Goal: Information Seeking & Learning: Learn about a topic

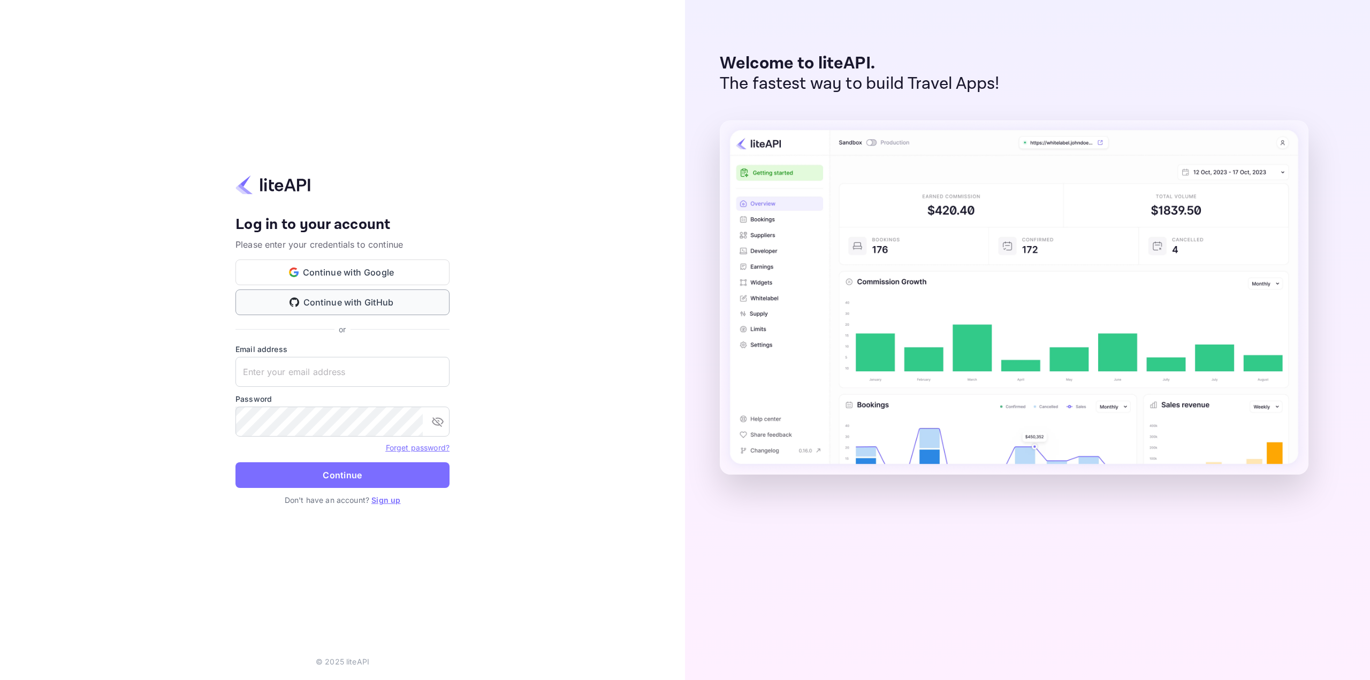
type input "[EMAIL_ADDRESS][DOMAIN_NAME]"
click at [331, 473] on button "Continue" at bounding box center [343, 475] width 214 height 26
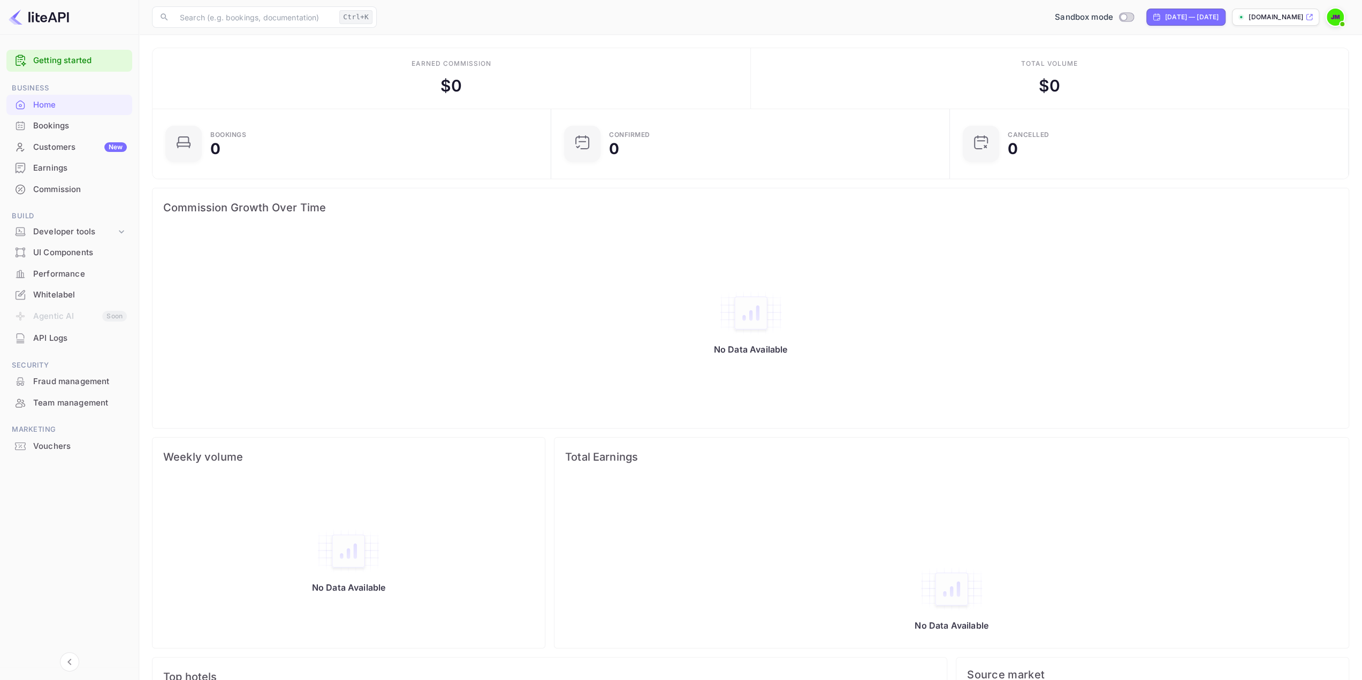
click at [57, 286] on div "Whitelabel" at bounding box center [69, 295] width 126 height 21
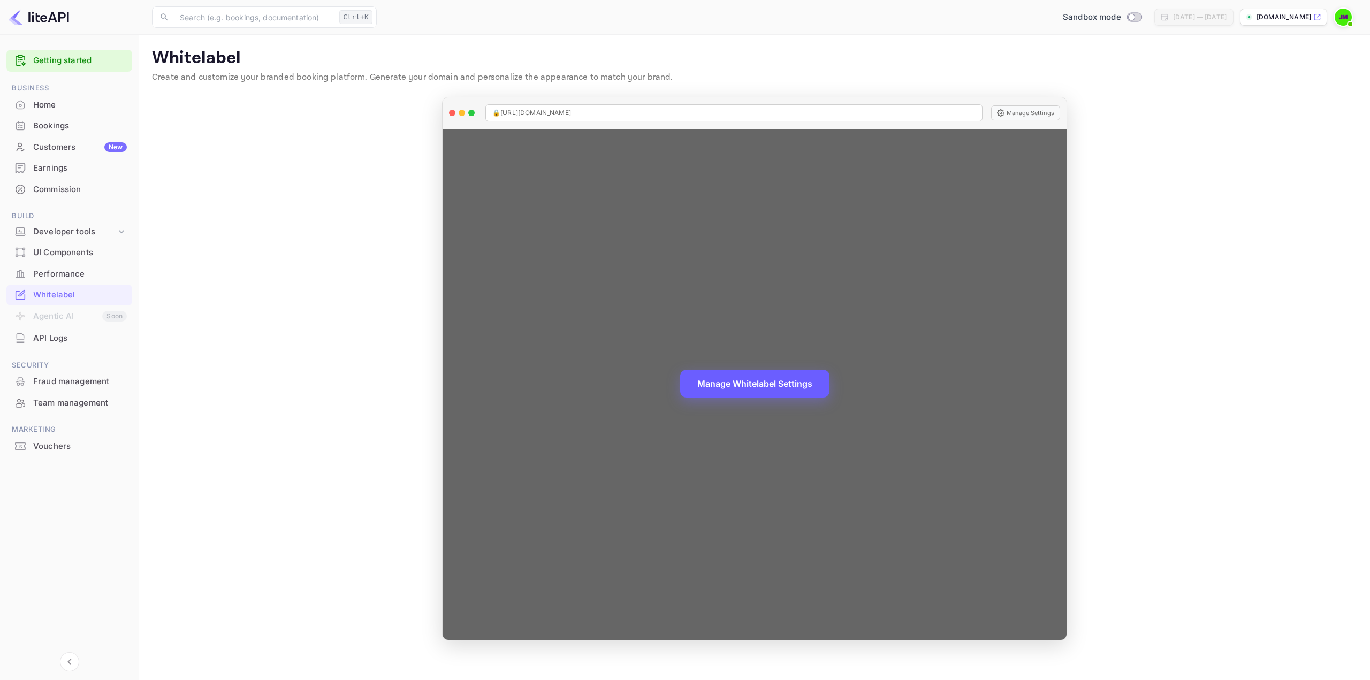
click at [747, 383] on button "Manage Whitelabel Settings" at bounding box center [754, 384] width 149 height 28
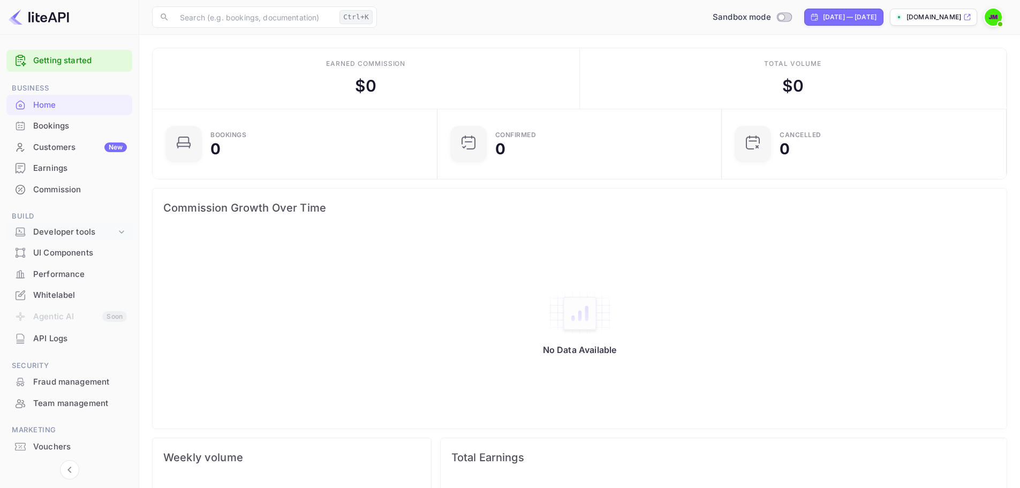
click at [59, 227] on div "Developer tools" at bounding box center [74, 232] width 83 height 12
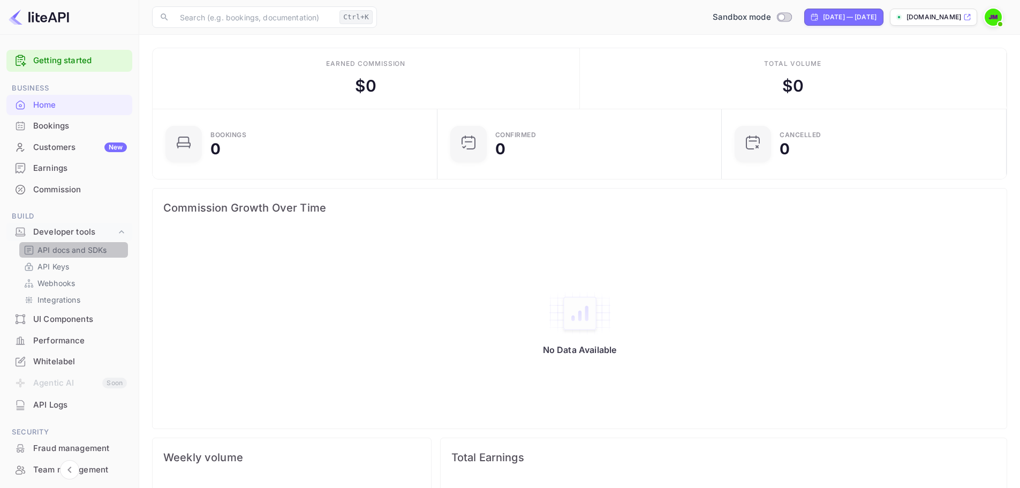
click at [77, 248] on p "API docs and SDKs" at bounding box center [72, 249] width 70 height 11
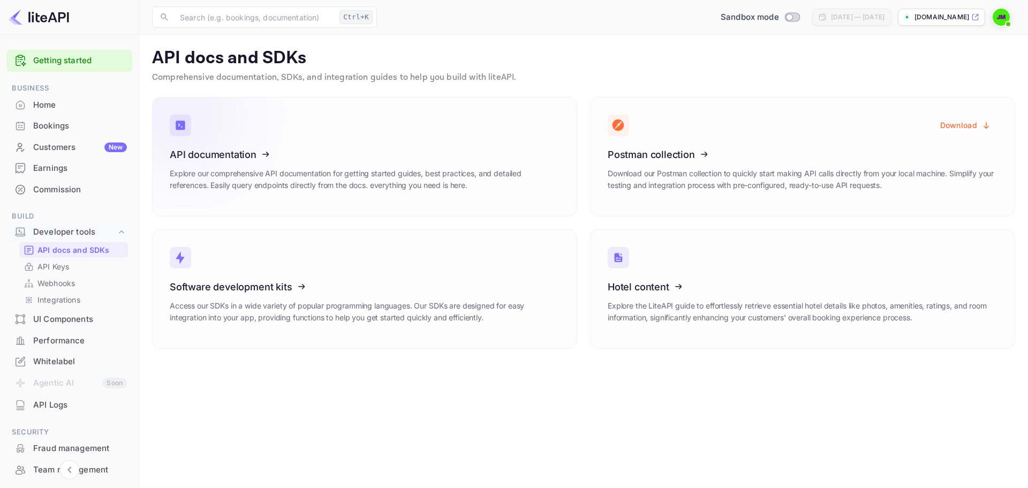
click at [242, 181] on icon at bounding box center [236, 152] width 166 height 110
click at [72, 227] on div "Developer tools" at bounding box center [74, 232] width 83 height 12
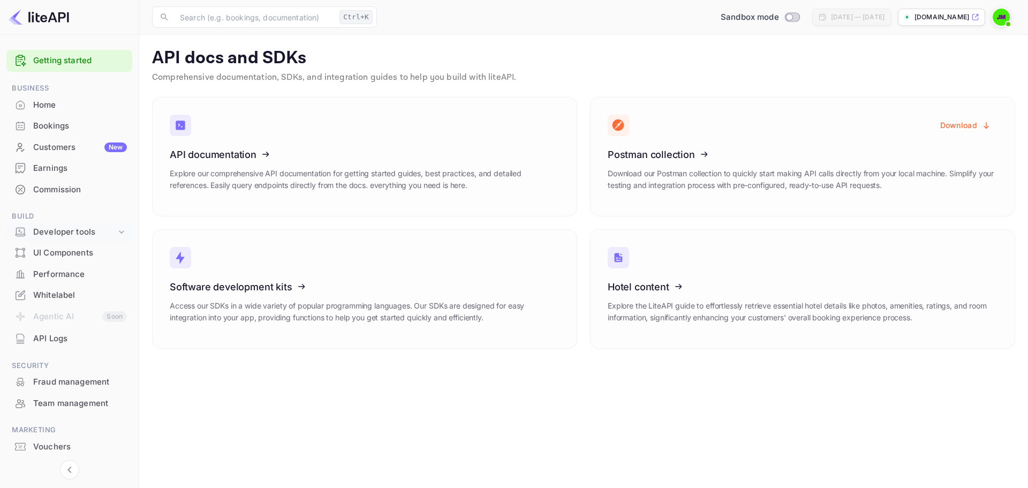
click at [72, 227] on div "Developer tools" at bounding box center [74, 232] width 83 height 12
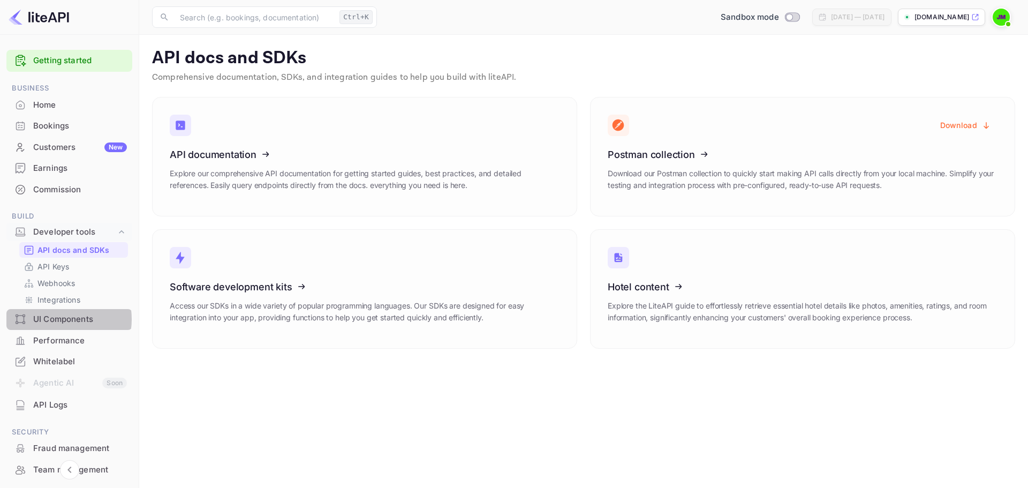
click at [57, 319] on div "UI Components" at bounding box center [80, 319] width 94 height 12
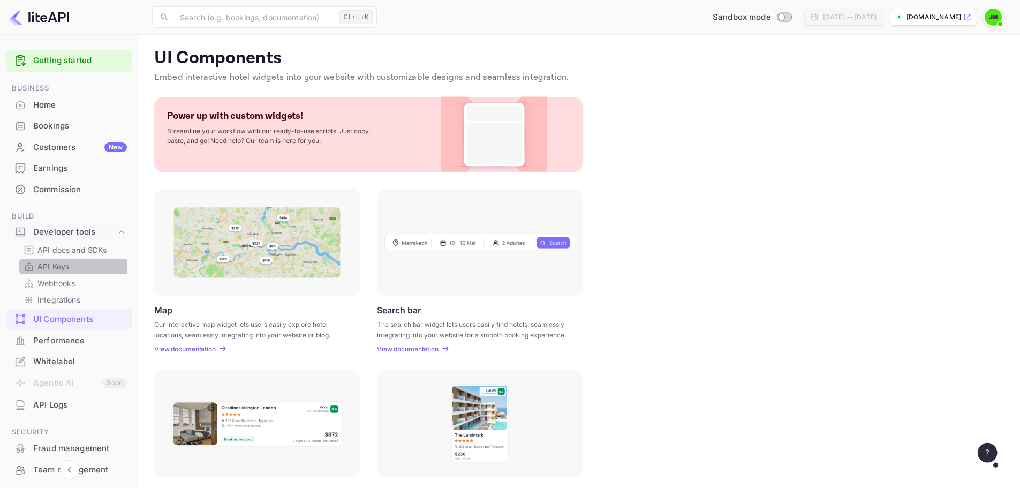
click at [69, 264] on p "API Keys" at bounding box center [53, 266] width 32 height 11
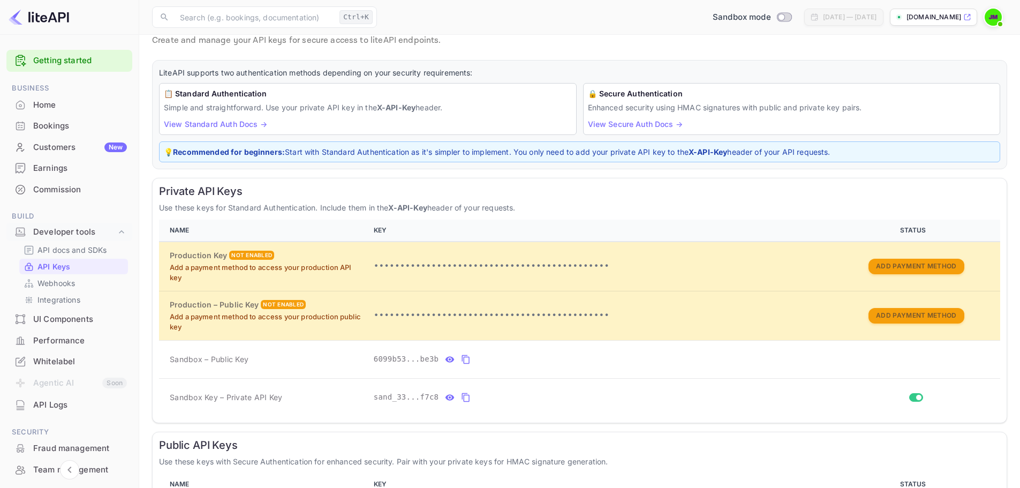
scroll to position [54, 0]
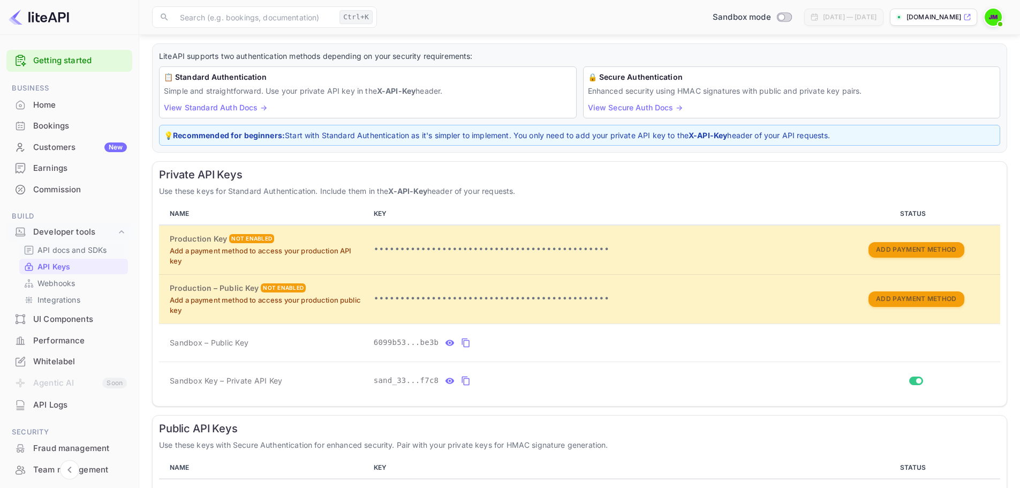
click at [65, 248] on p "API docs and SDKs" at bounding box center [72, 249] width 70 height 11
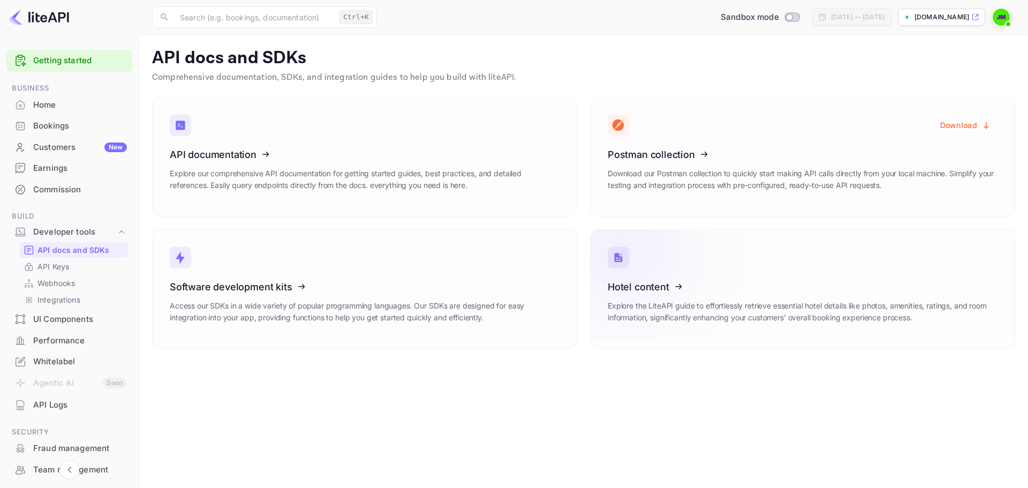
click at [745, 285] on icon at bounding box center [673, 285] width 166 height 110
click at [661, 299] on icon at bounding box center [673, 285] width 166 height 110
click at [58, 366] on div "Whitelabel" at bounding box center [80, 361] width 94 height 12
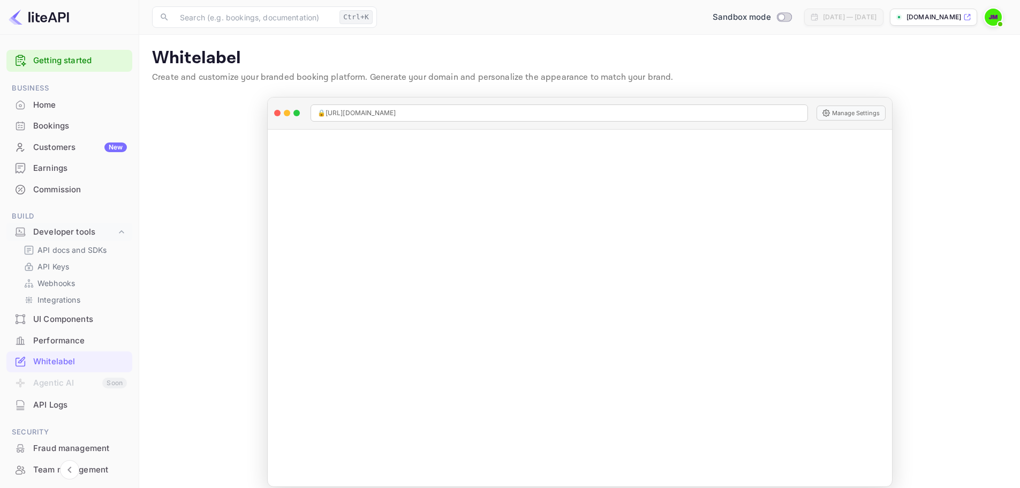
click at [969, 18] on icon at bounding box center [967, 16] width 8 height 7
click at [65, 14] on img at bounding box center [39, 17] width 60 height 17
click at [997, 16] on img at bounding box center [992, 17] width 17 height 17
click at [916, 114] on div "Logout" at bounding box center [940, 111] width 123 height 26
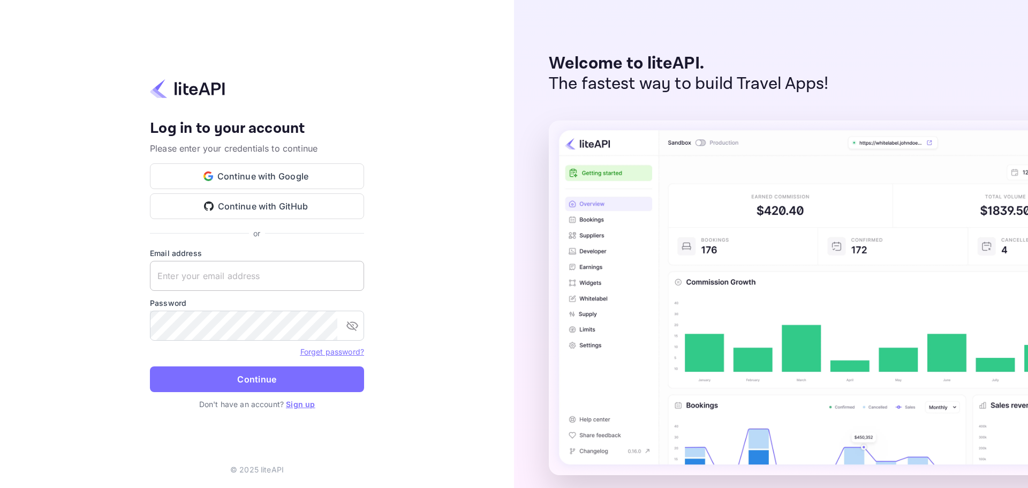
click at [212, 275] on input "text" at bounding box center [257, 276] width 214 height 30
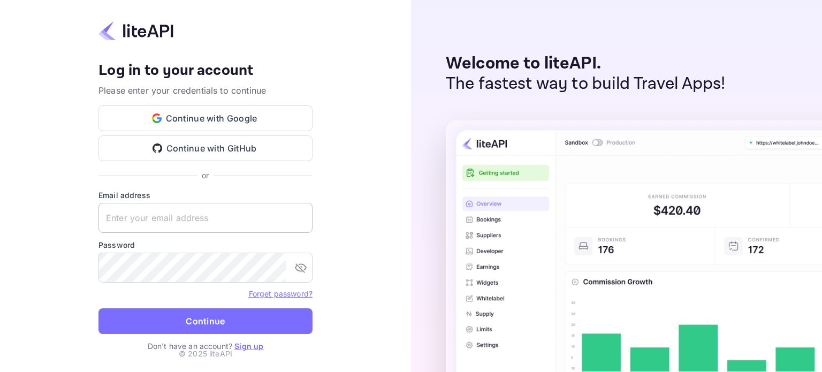
click at [168, 212] on input "text" at bounding box center [205, 218] width 214 height 30
type input "[EMAIL_ADDRESS][DOMAIN_NAME]"
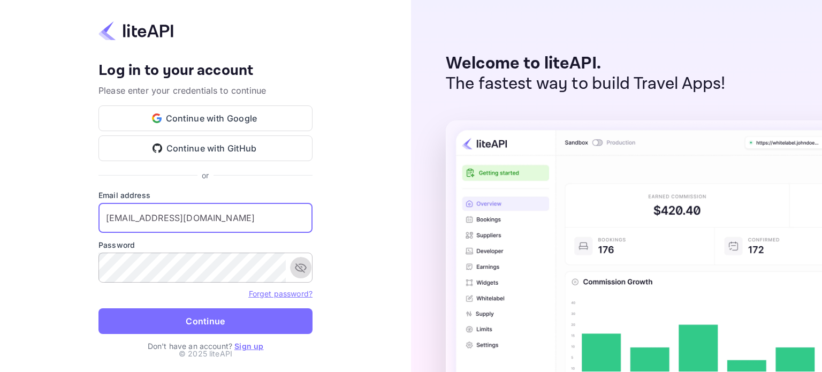
click at [300, 267] on icon "toggle password visibility" at bounding box center [300, 267] width 13 height 13
